Goal: Information Seeking & Learning: Learn about a topic

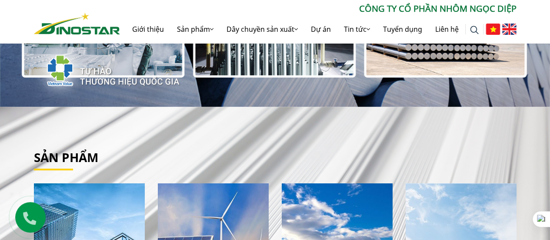
scroll to position [348, 0]
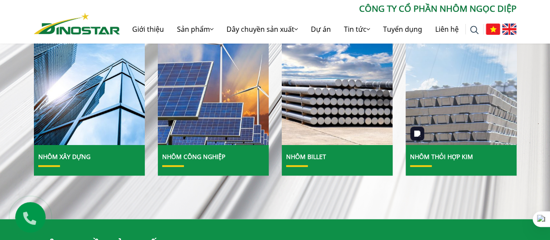
click at [472, 127] on img at bounding box center [461, 76] width 119 height 145
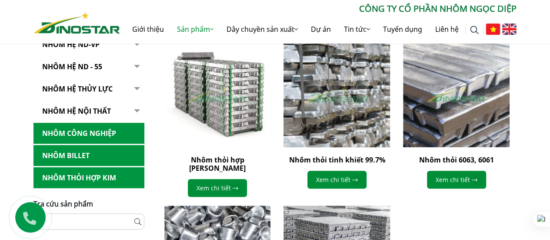
scroll to position [261, 0]
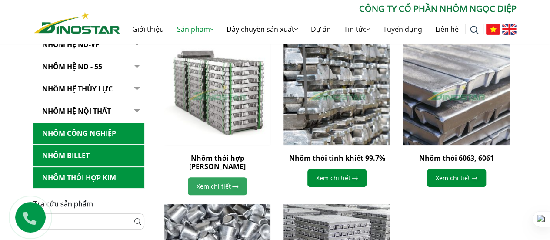
click at [221, 179] on link "Xem chi tiết" at bounding box center [217, 186] width 59 height 18
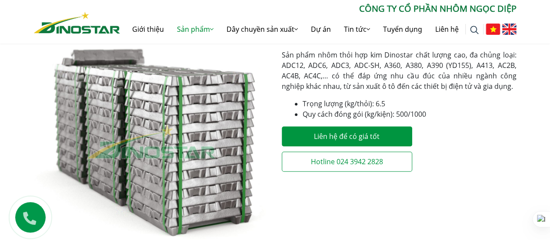
scroll to position [174, 0]
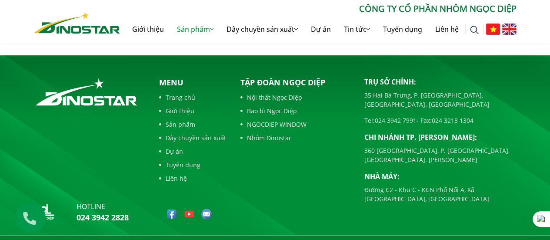
scroll to position [619, 0]
